Goal: Information Seeking & Learning: Learn about a topic

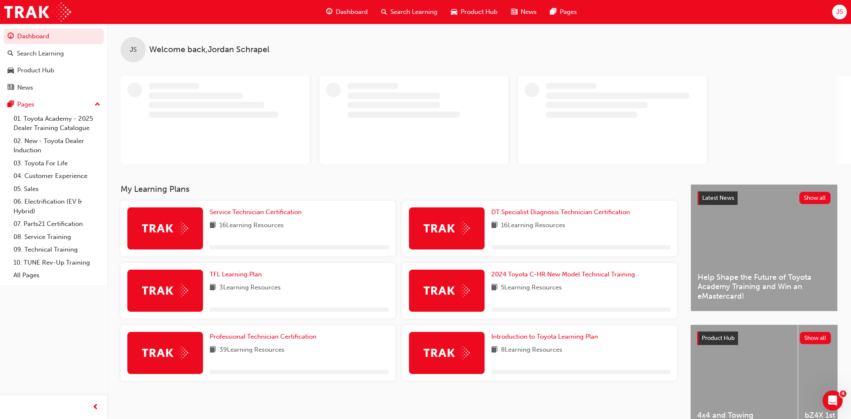
click at [838, 13] on span "JS" at bounding box center [839, 12] width 7 height 10
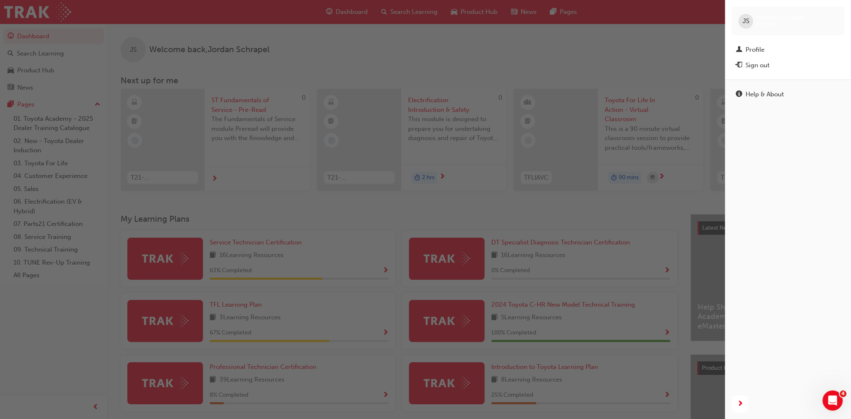
click at [674, 15] on div "button" at bounding box center [362, 209] width 725 height 419
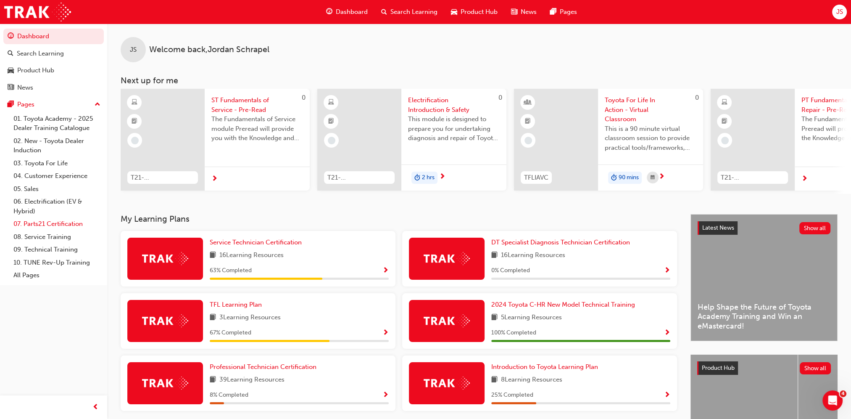
click at [57, 227] on link "07. Parts21 Certification" at bounding box center [57, 223] width 94 height 13
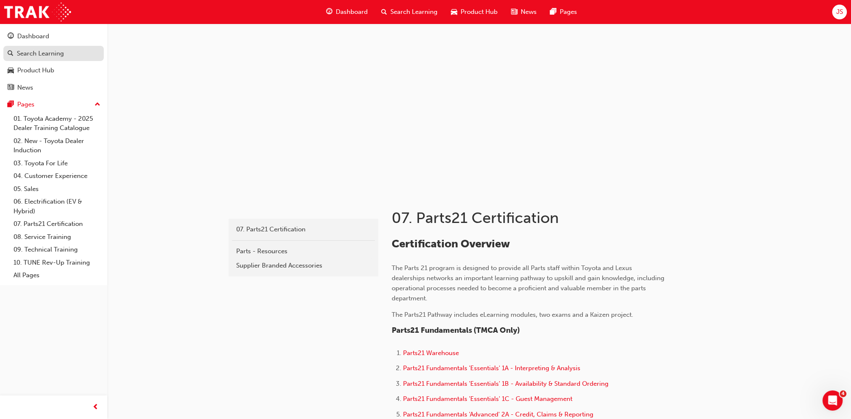
click at [66, 46] on link "Search Learning" at bounding box center [53, 54] width 100 height 16
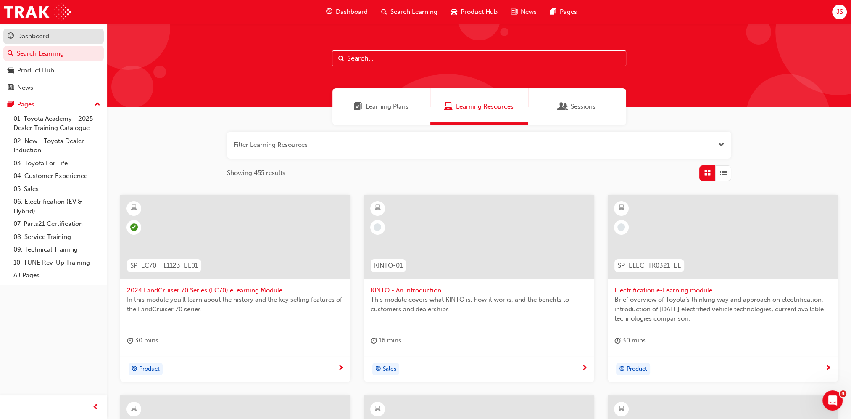
click at [68, 40] on div "Dashboard" at bounding box center [54, 36] width 92 height 11
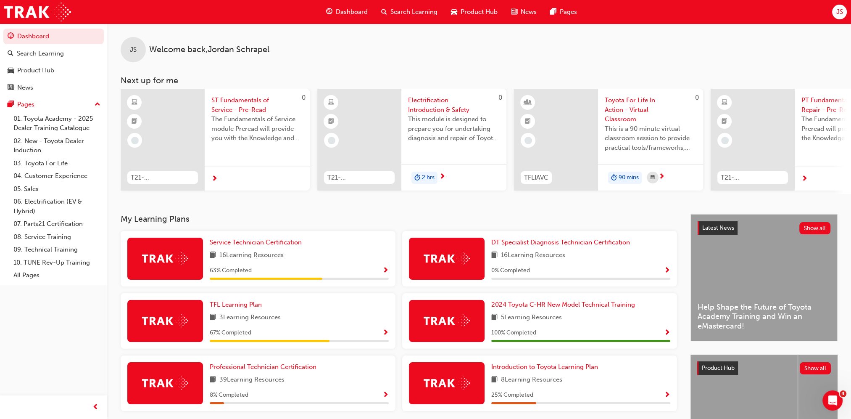
click at [280, 264] on div "Service Technician Certification 16 Learning Resources 63 % Completed" at bounding box center [299, 259] width 179 height 42
click at [389, 10] on div "Search Learning" at bounding box center [410, 11] width 70 height 17
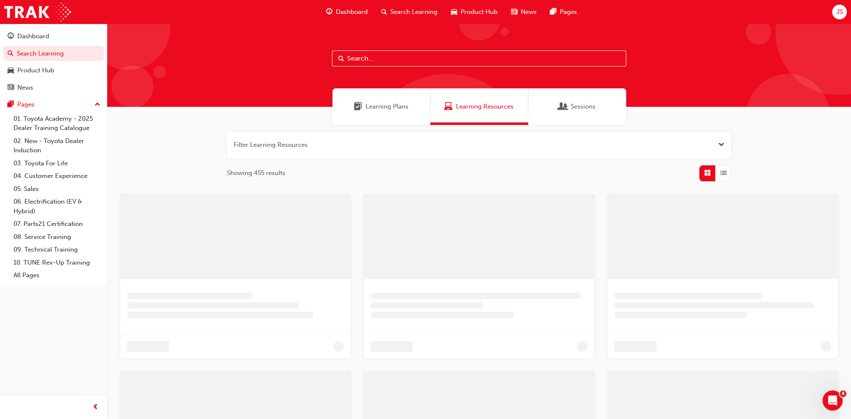
click at [470, 50] on div at bounding box center [479, 65] width 744 height 83
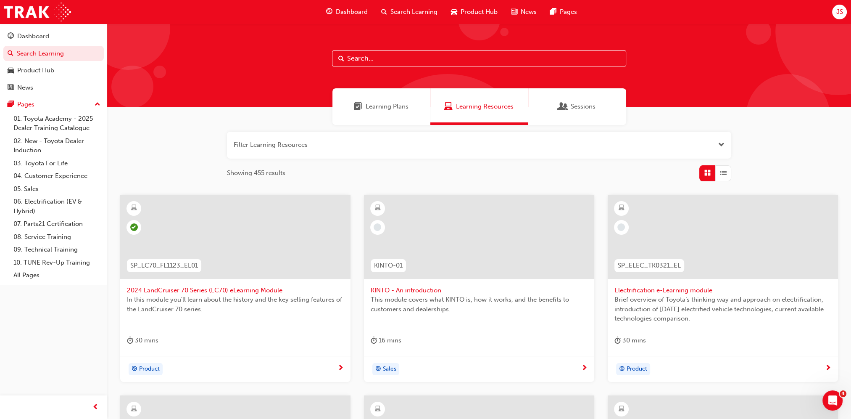
click at [468, 50] on input "text" at bounding box center [479, 58] width 294 height 16
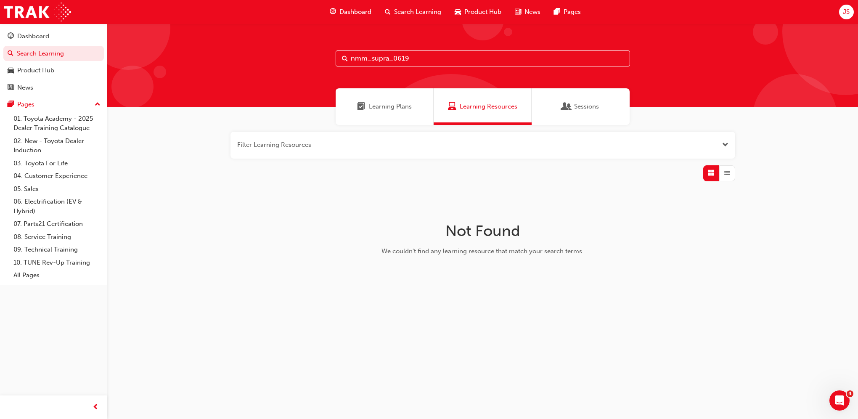
click at [393, 104] on span "Learning Plans" at bounding box center [390, 107] width 43 height 10
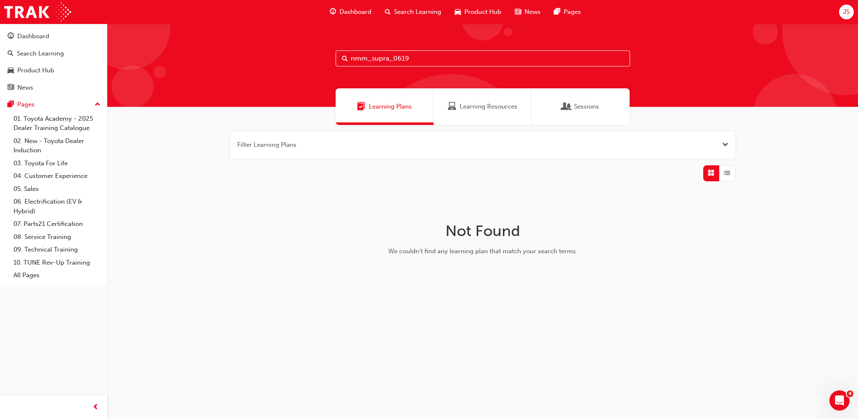
click at [471, 103] on span "Learning Resources" at bounding box center [489, 107] width 58 height 10
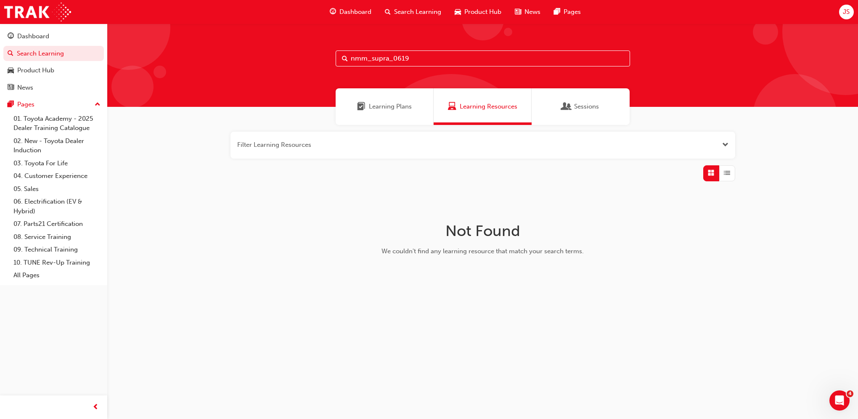
click at [448, 61] on input "nmm_supra_0619" at bounding box center [483, 58] width 294 height 16
type input "n"
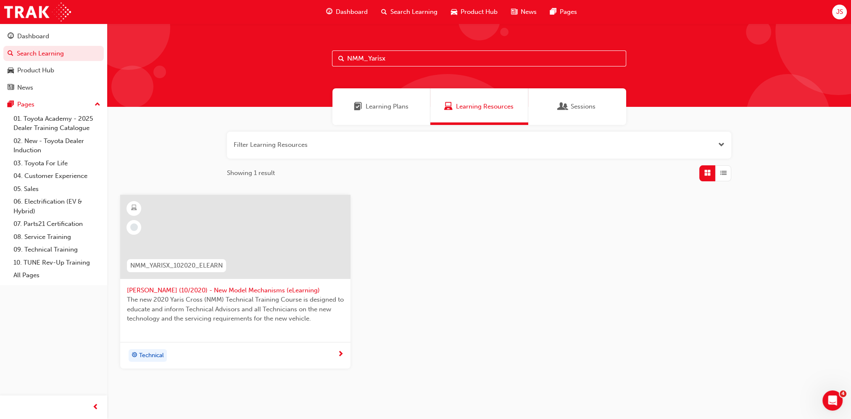
type input "NMM_Yarisx"
click at [254, 286] on span "[PERSON_NAME] (10/2020) - New Model Mechanisms (eLearning)" at bounding box center [235, 291] width 217 height 10
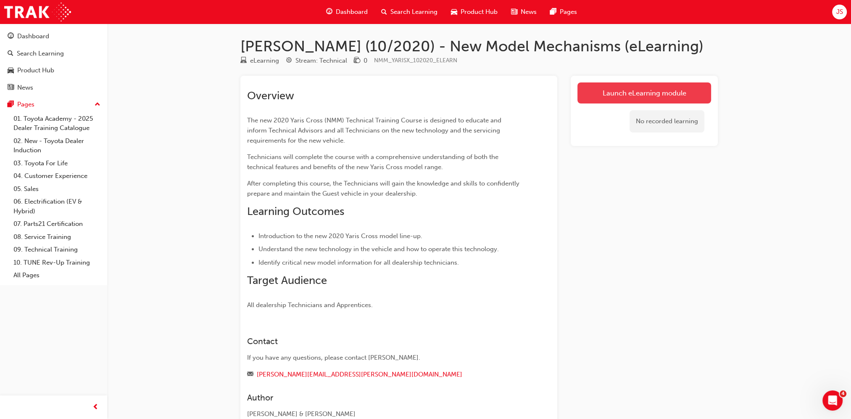
click at [700, 93] on link "Launch eLearning module" at bounding box center [645, 92] width 134 height 21
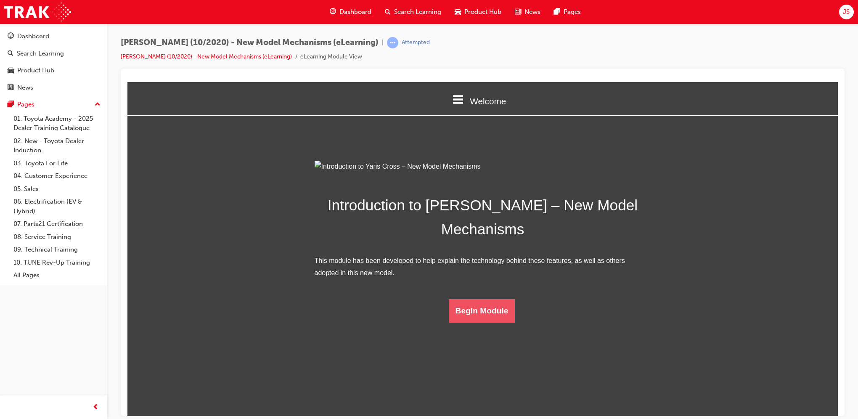
click at [479, 322] on button "Begin Module" at bounding box center [482, 311] width 66 height 24
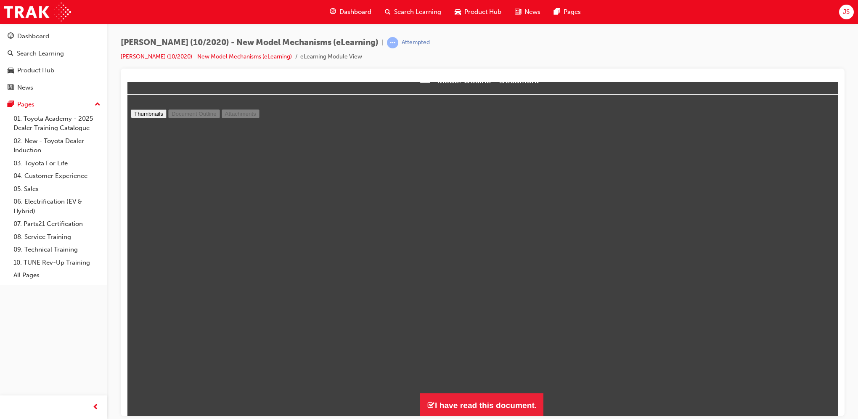
scroll to position [2565, 0]
type input "12"
click at [528, 398] on button "I have read this document." at bounding box center [481, 405] width 123 height 24
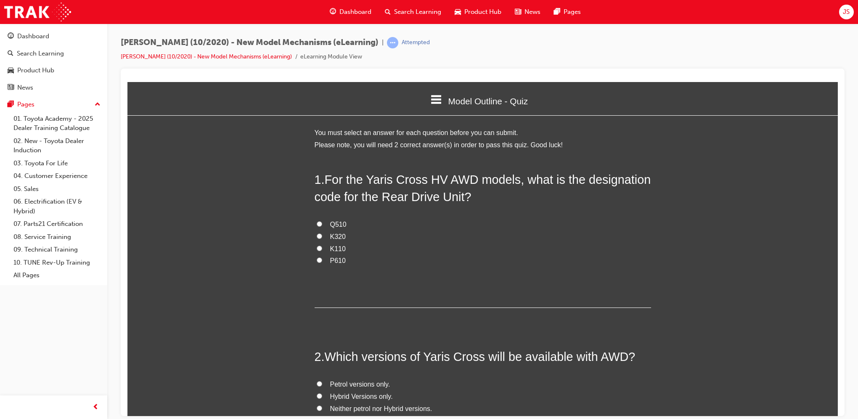
scroll to position [418, 717]
click at [427, 107] on div "Model Outline - Quiz" at bounding box center [482, 100] width 710 height 29
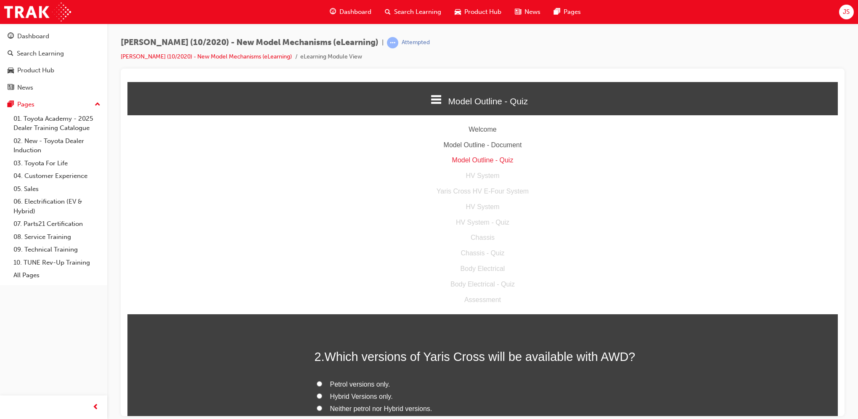
click at [482, 54] on div "[PERSON_NAME] (10/2020) - New Model Mechanisms (eLearning) | Attempted Yaris Cr…" at bounding box center [483, 53] width 724 height 32
click at [849, 5] on button "JS" at bounding box center [846, 12] width 15 height 15
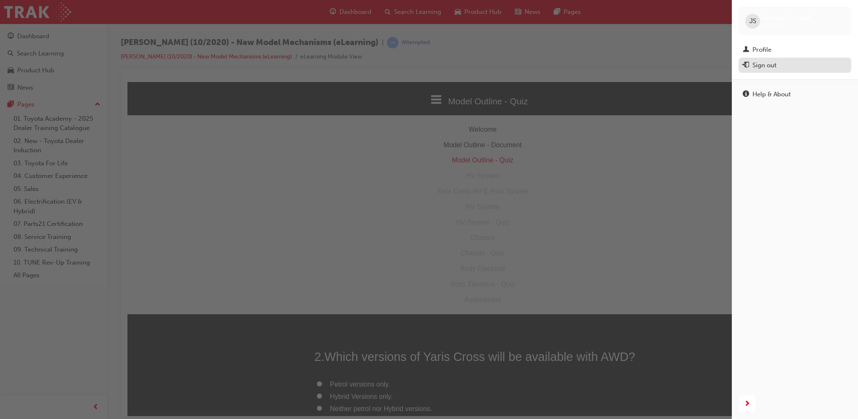
click at [786, 63] on div "Sign out" at bounding box center [795, 65] width 104 height 11
